Goal: Navigation & Orientation: Find specific page/section

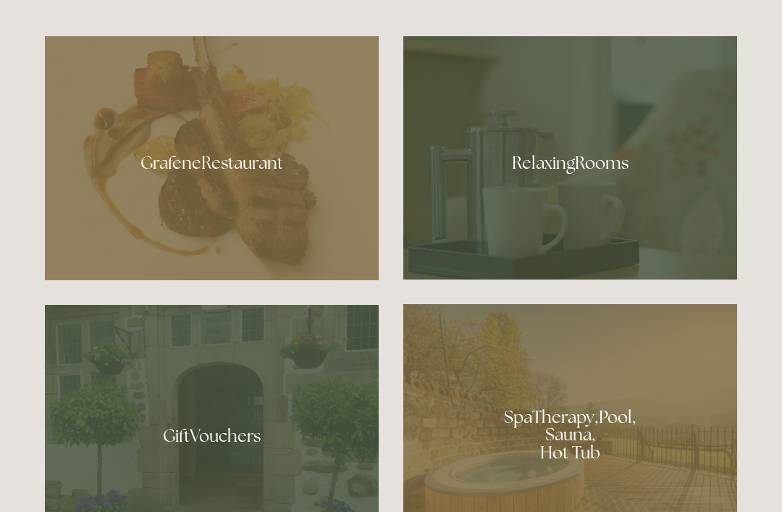
scroll to position [908, 0]
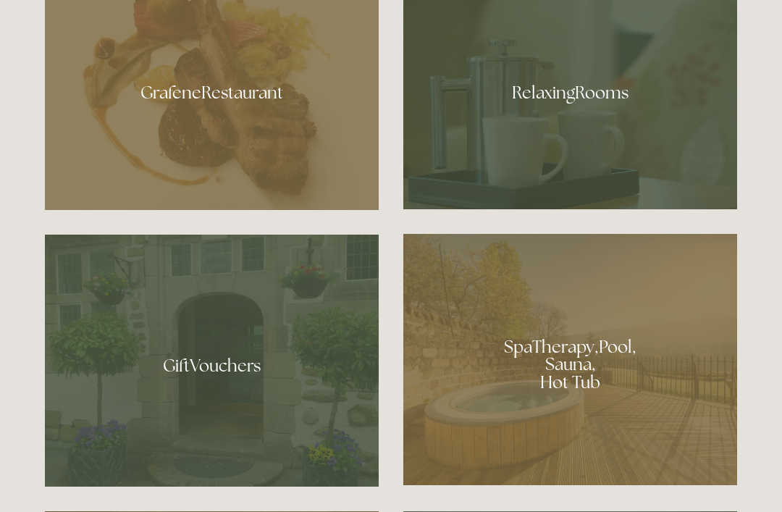
click at [633, 164] on div at bounding box center [571, 87] width 334 height 243
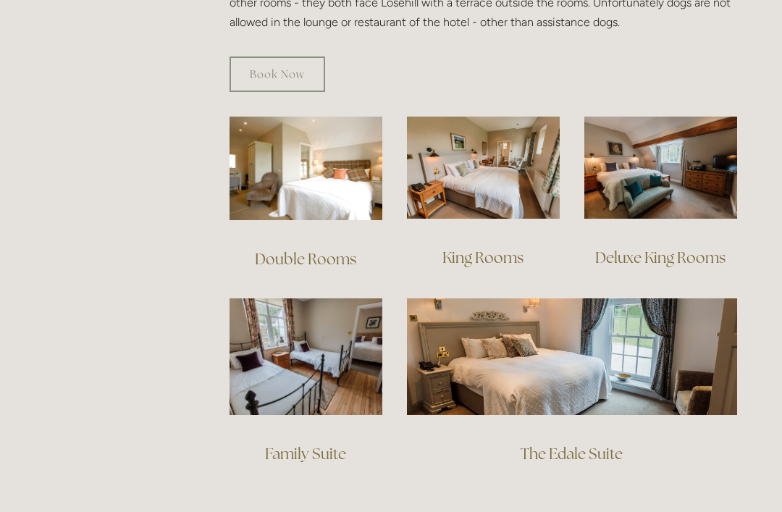
scroll to position [948, 0]
click at [701, 248] on link "Deluxe King Rooms" at bounding box center [661, 258] width 130 height 20
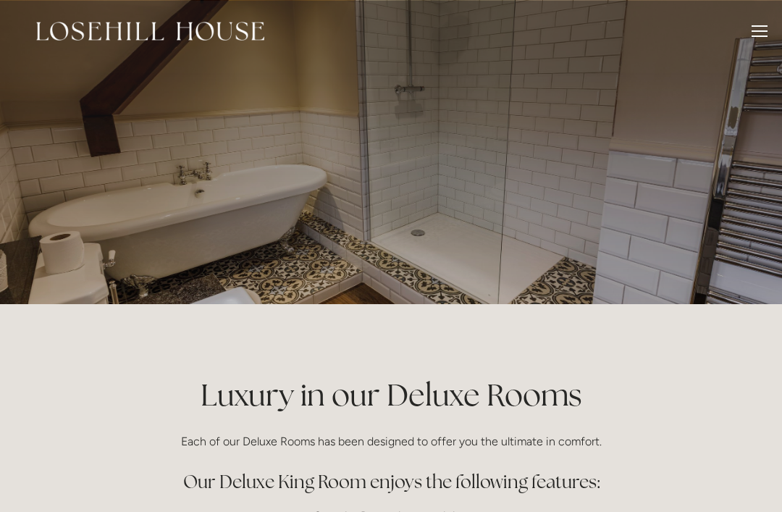
click at [756, 30] on div at bounding box center [760, 30] width 16 height 1
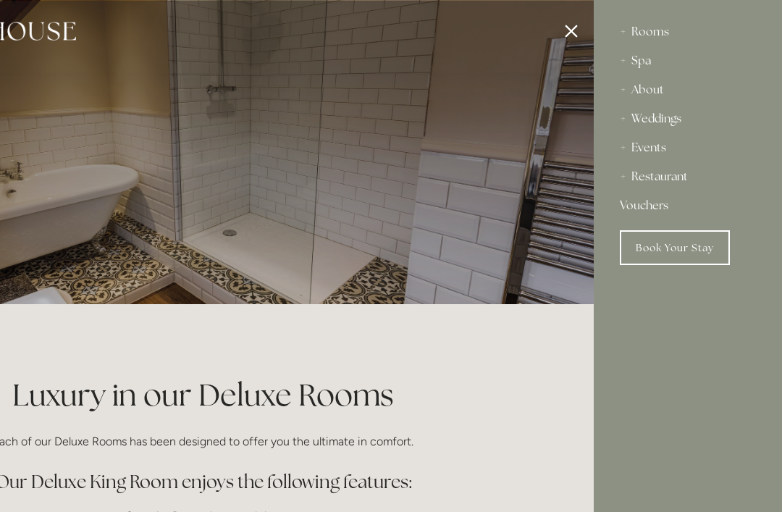
click at [654, 91] on div "About" at bounding box center [688, 89] width 136 height 29
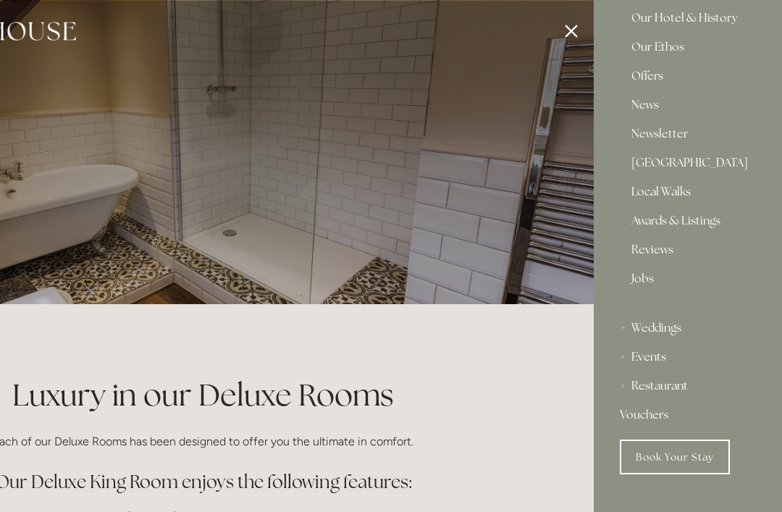
scroll to position [126, 0]
click at [649, 384] on div "Restaurant" at bounding box center [688, 386] width 136 height 29
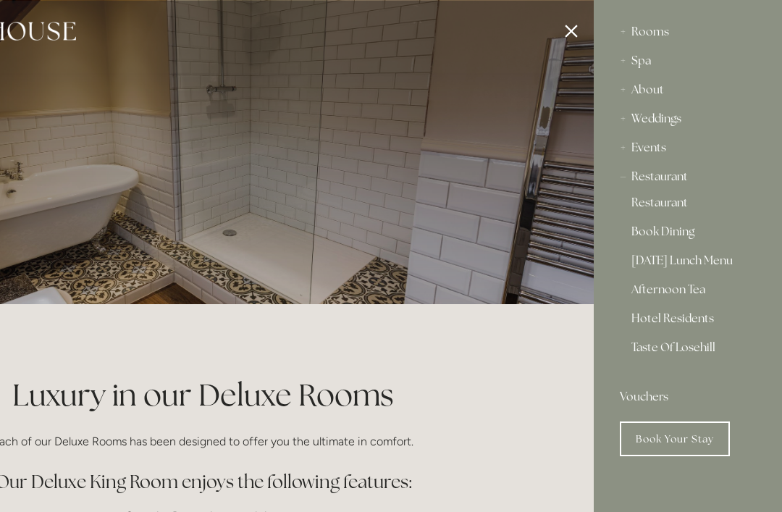
click at [677, 201] on link "Restaurant" at bounding box center [688, 205] width 113 height 17
